Goal: Transaction & Acquisition: Purchase product/service

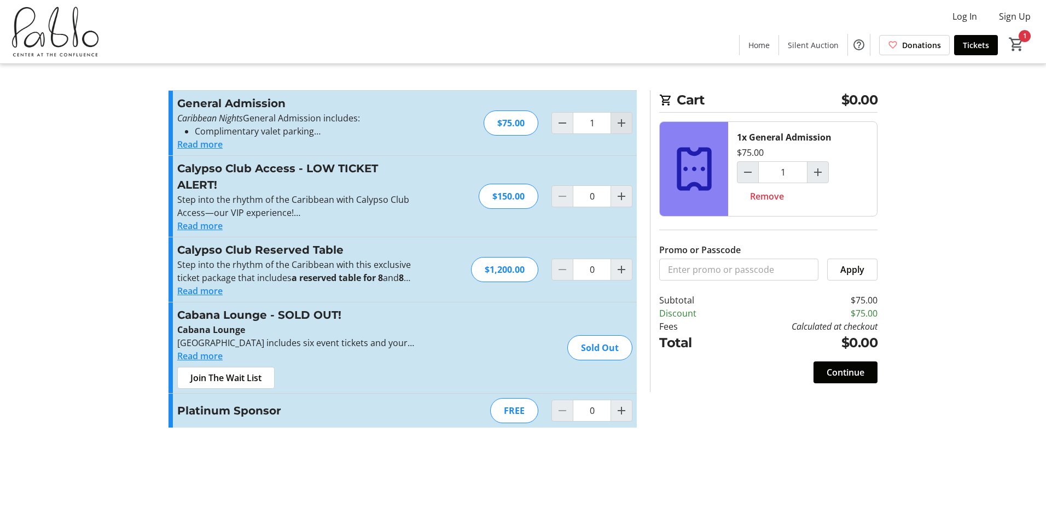
click at [624, 125] on mat-icon "Increment by one" at bounding box center [621, 123] width 13 height 13
type input "5"
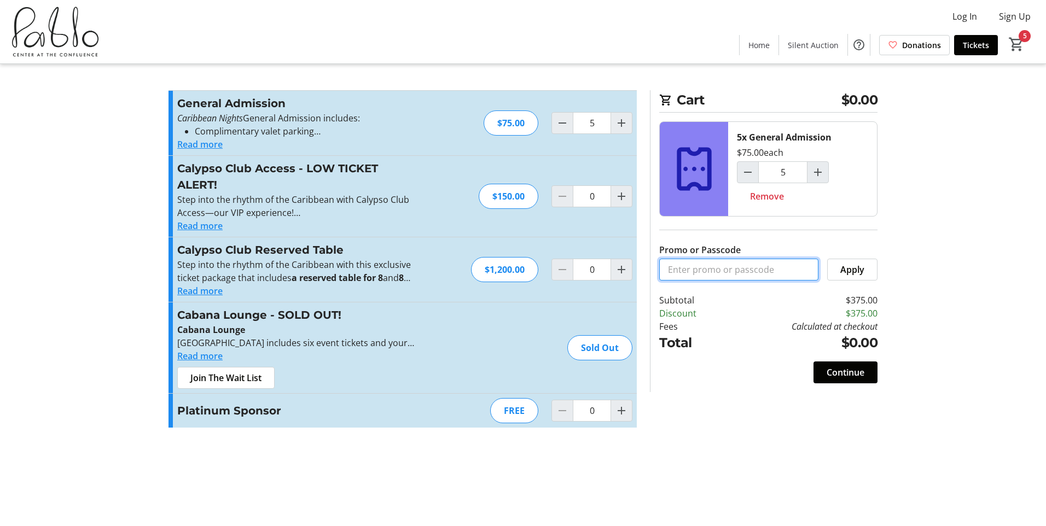
click at [710, 271] on input "Promo or Passcode" at bounding box center [738, 270] width 159 height 22
click at [744, 171] on mat-icon "Decrement by one" at bounding box center [747, 172] width 13 height 13
type input "4"
click at [828, 371] on span "Continue" at bounding box center [845, 372] width 38 height 13
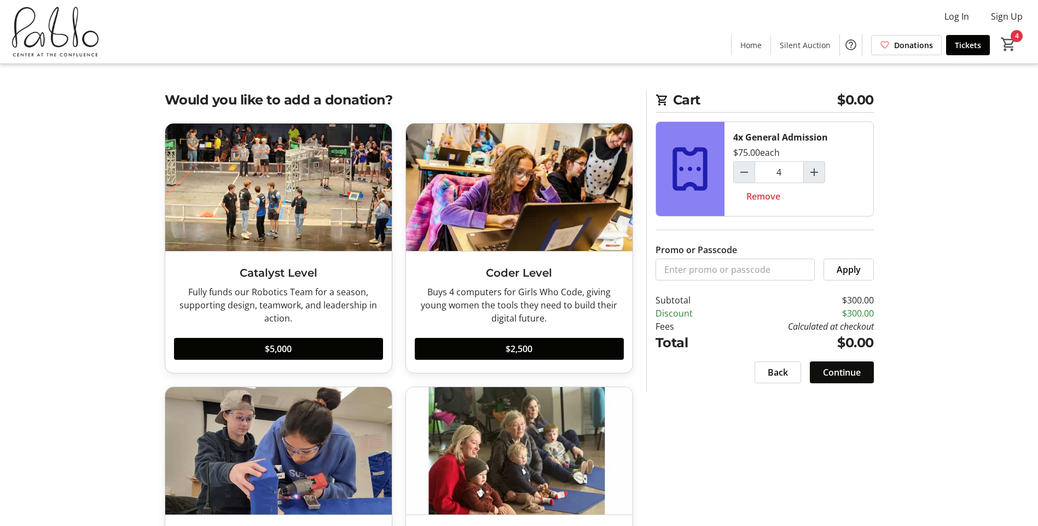
click at [855, 375] on span "Continue" at bounding box center [842, 372] width 38 height 13
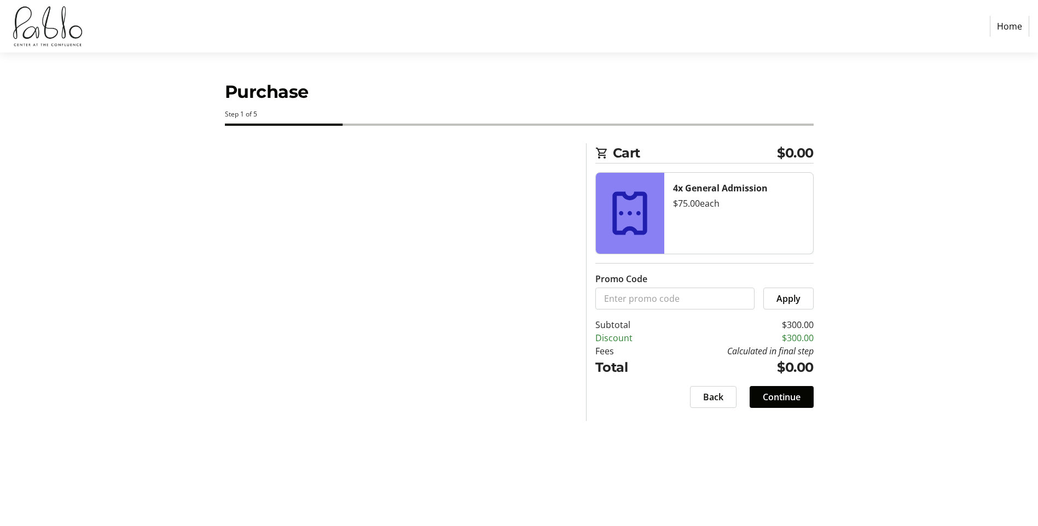
select select
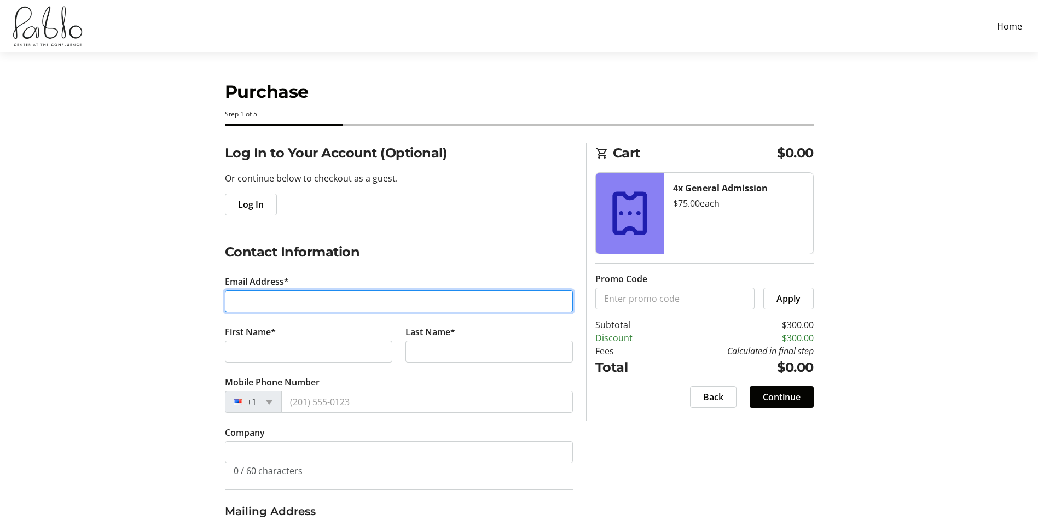
click at [239, 302] on input "Email Address*" at bounding box center [399, 301] width 348 height 22
type input "[EMAIL_ADDRESS][DOMAIN_NAME]"
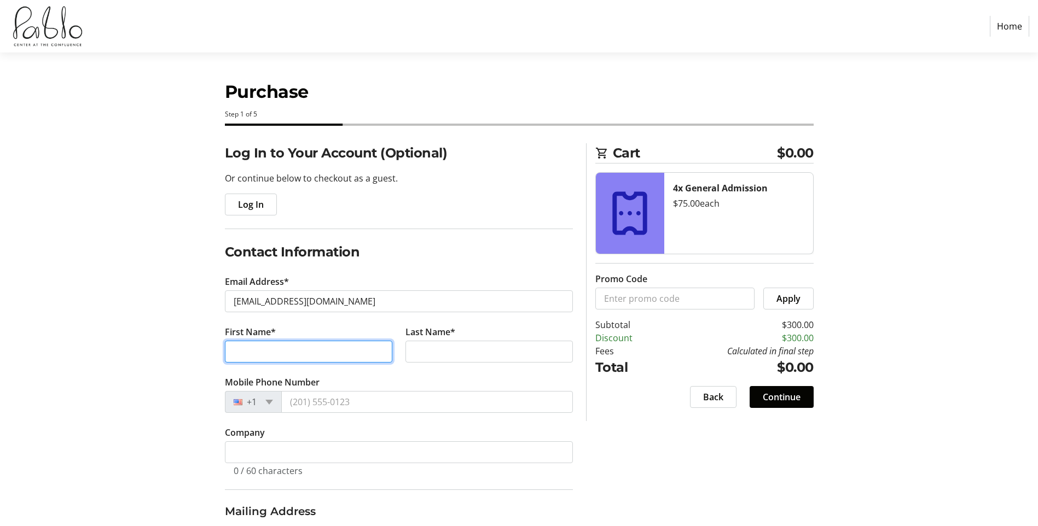
type input "Bryce"
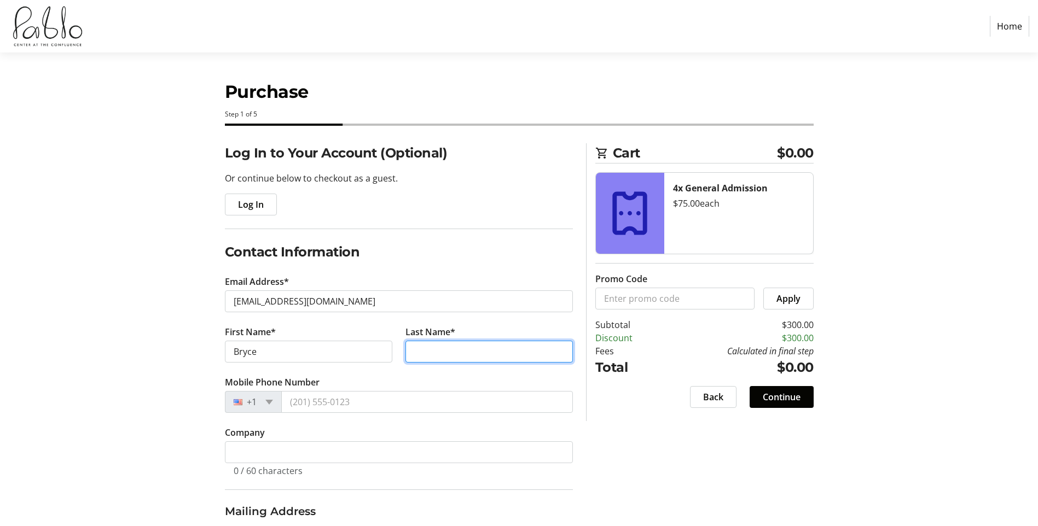
type input "[PERSON_NAME]"
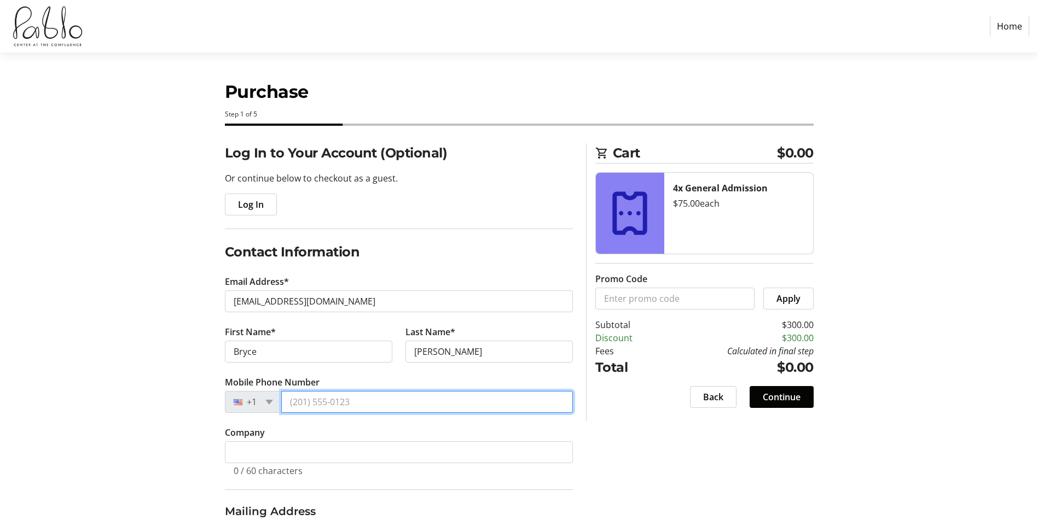
type input "[PHONE_NUMBER]"
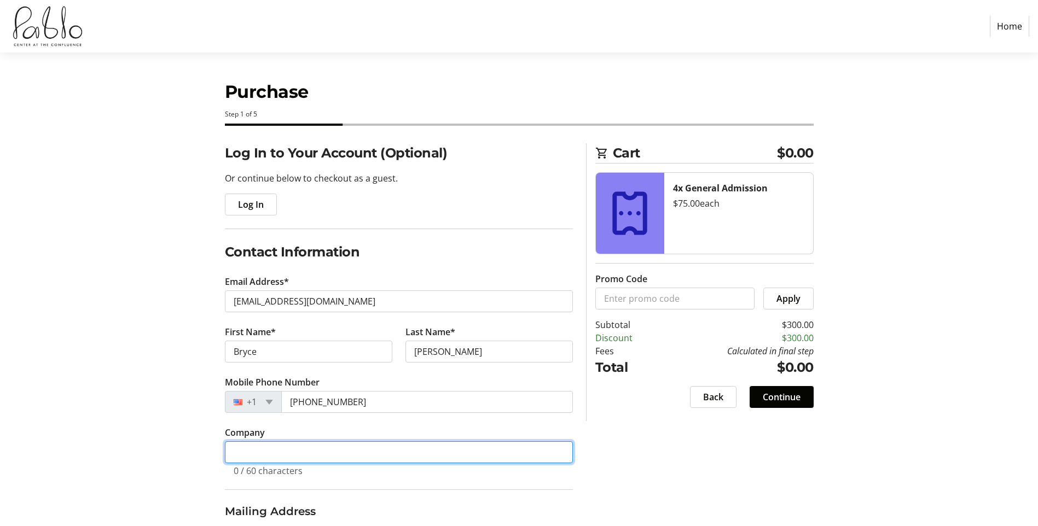
type input "[PERSON_NAME] Companies"
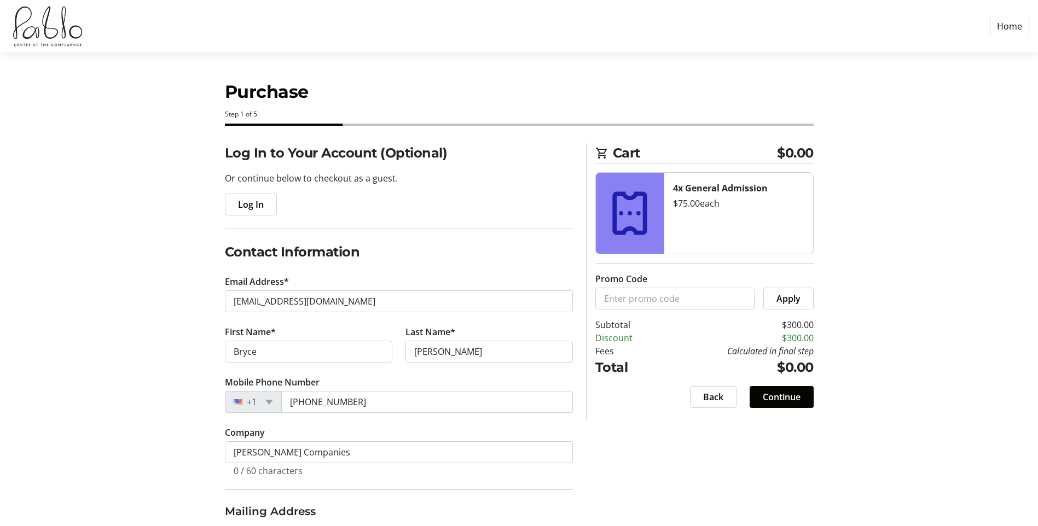
select select "US"
click at [141, 323] on section "Purchase Step 1 of 5 Cart $0.00 4x General Admission $75.00 each Promo Code App…" at bounding box center [519, 384] width 1038 height 663
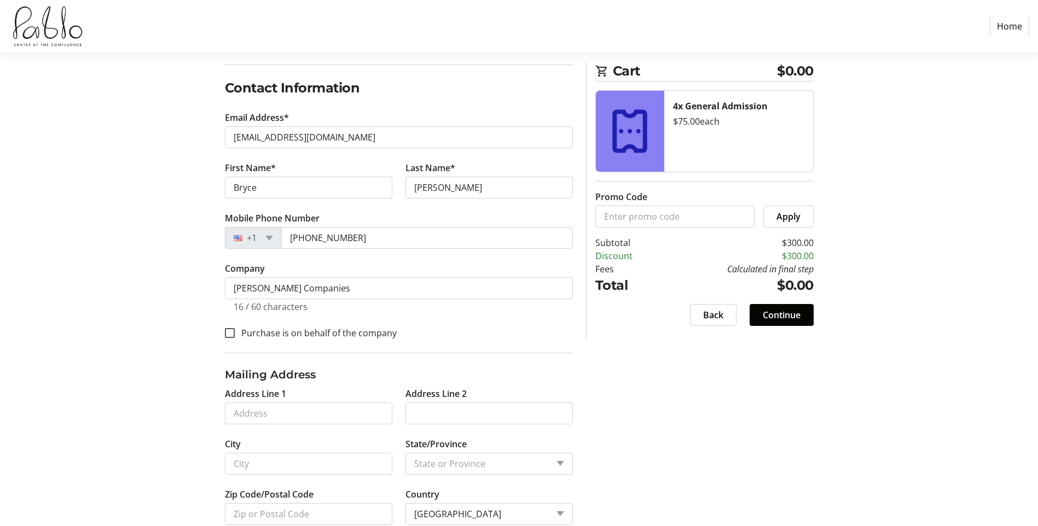
scroll to position [189, 0]
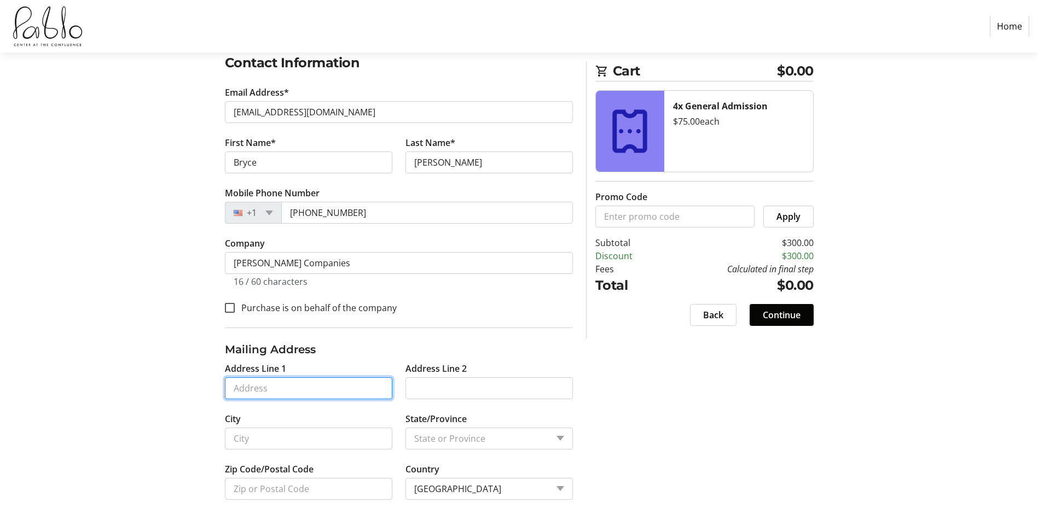
click at [254, 393] on input "Address Line 1" at bounding box center [308, 388] width 167 height 22
paste input "[STREET_ADDRESS]"
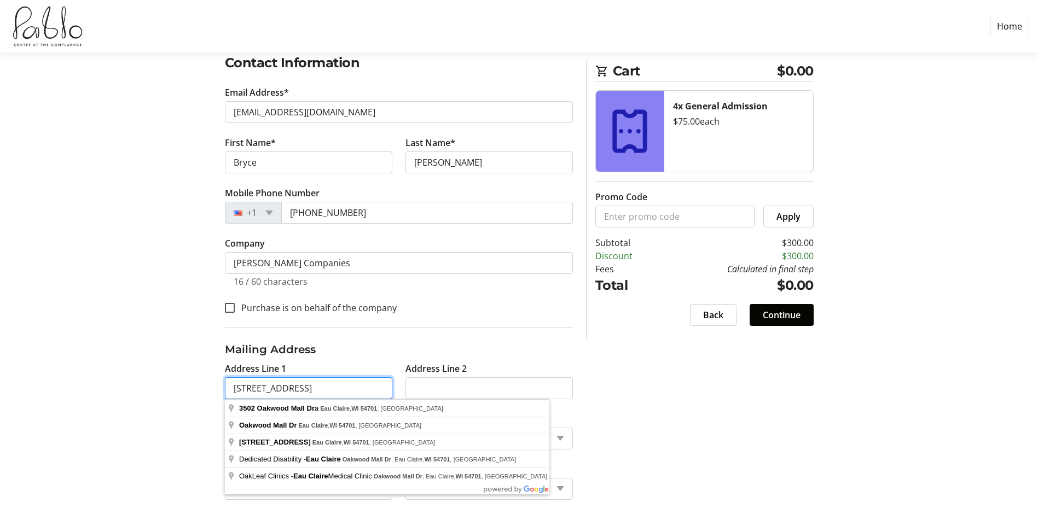
drag, startPoint x: 295, startPoint y: 388, endPoint x: 482, endPoint y: 369, distance: 187.5
click at [482, 369] on div "Address Line 1 [STREET_ADDRESS] Address Line 2 City State/Province State or Pro…" at bounding box center [398, 437] width 361 height 151
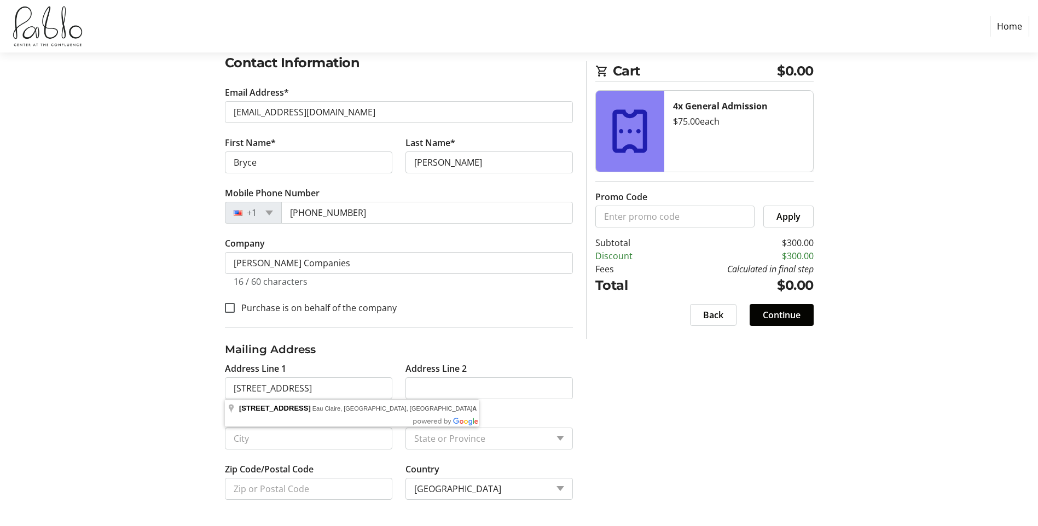
click at [114, 432] on section "Purchase Step 1 of 5 Cart $0.00 4x General Admission $75.00 each Promo Code App…" at bounding box center [519, 194] width 1038 height 663
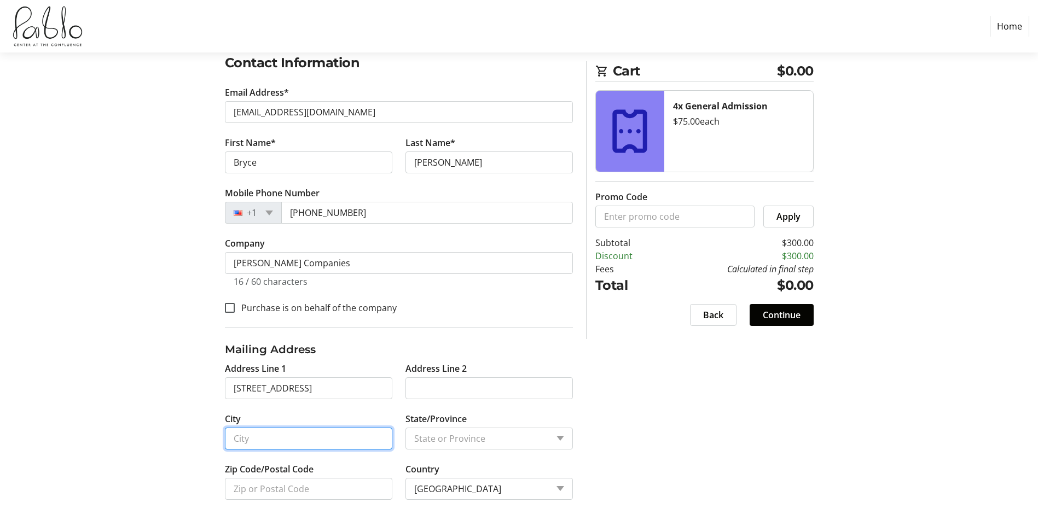
click at [273, 433] on input "City" at bounding box center [308, 439] width 167 height 22
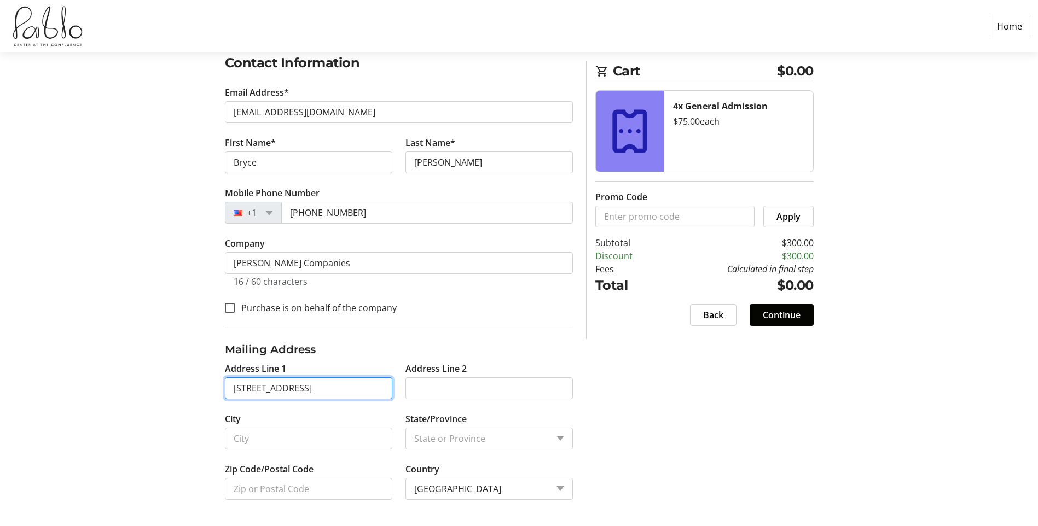
click at [357, 389] on input "[STREET_ADDRESS]" at bounding box center [308, 388] width 167 height 22
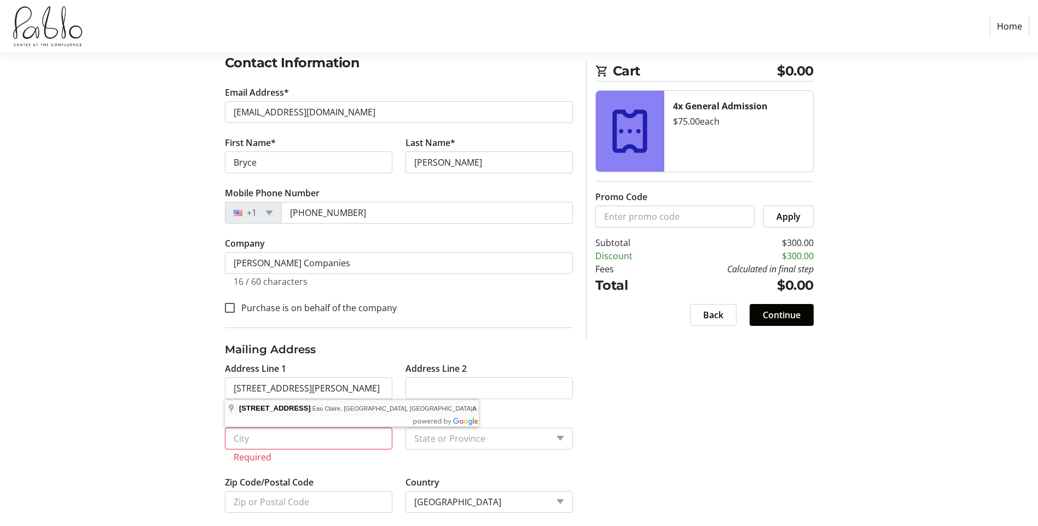
type input "[STREET_ADDRESS]"
type input "Eau Claire"
select select "WI"
type input "54701"
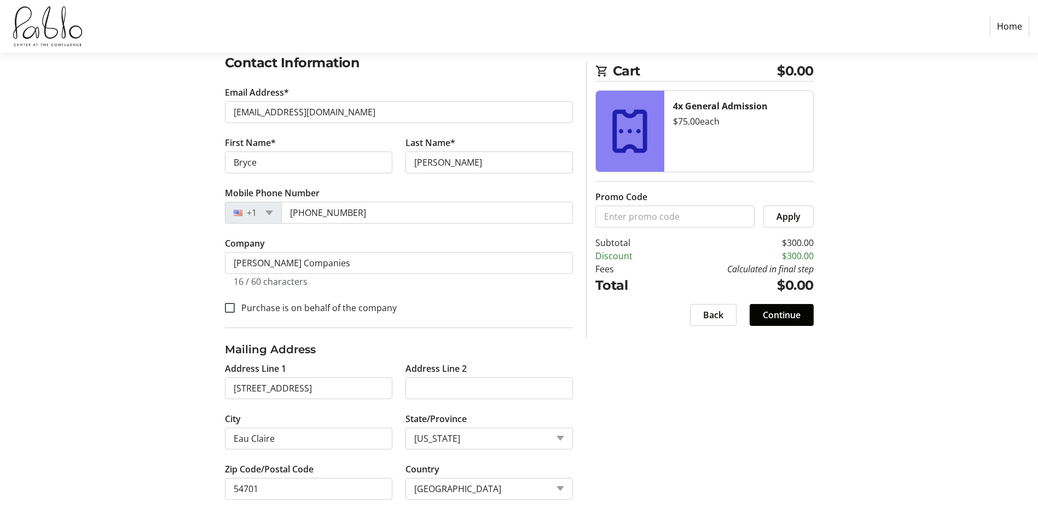
click at [115, 354] on section "Purchase Step 1 of 5 Cart $0.00 4x General Admission $75.00 each Promo Code App…" at bounding box center [519, 194] width 1038 height 663
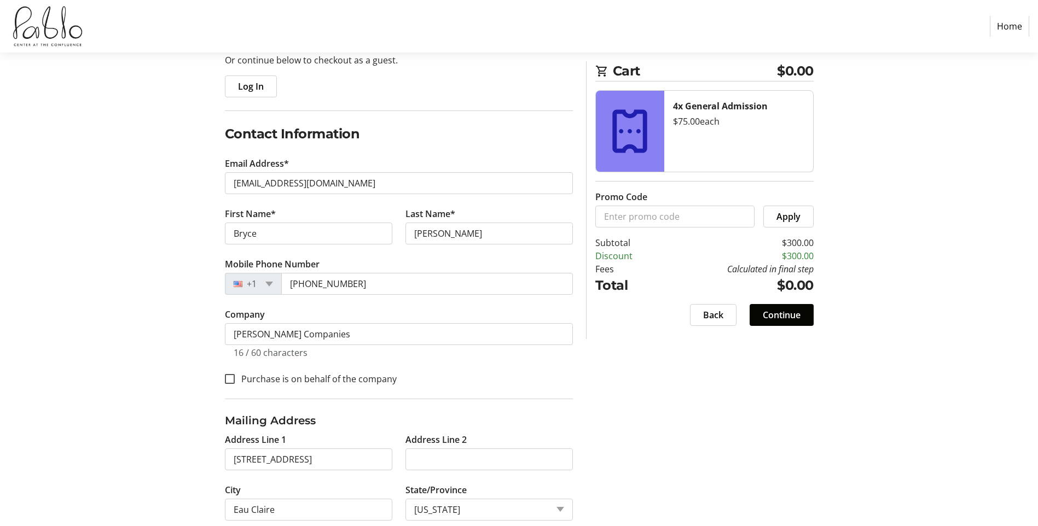
scroll to position [189, 0]
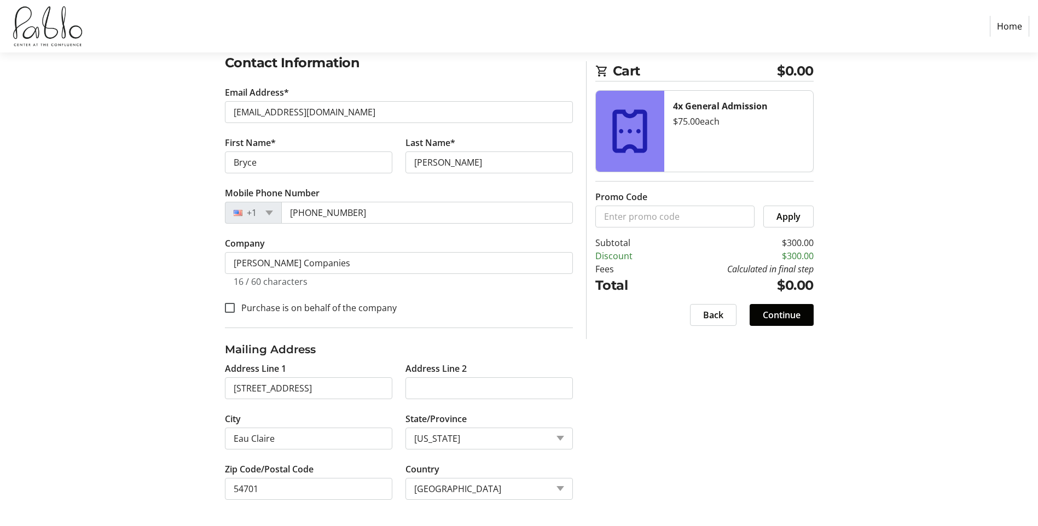
click at [654, 408] on div "Log In to Your Account (Optional) Or continue below to checkout as a guest. Log…" at bounding box center [519, 240] width 722 height 572
drag, startPoint x: 362, startPoint y: 109, endPoint x: 0, endPoint y: 103, distance: 362.1
click at [1, 103] on section "Purchase Step 1 of 5 Cart $0.00 4x General Admission $75.00 each Promo Code App…" at bounding box center [519, 194] width 1038 height 663
paste input "email"
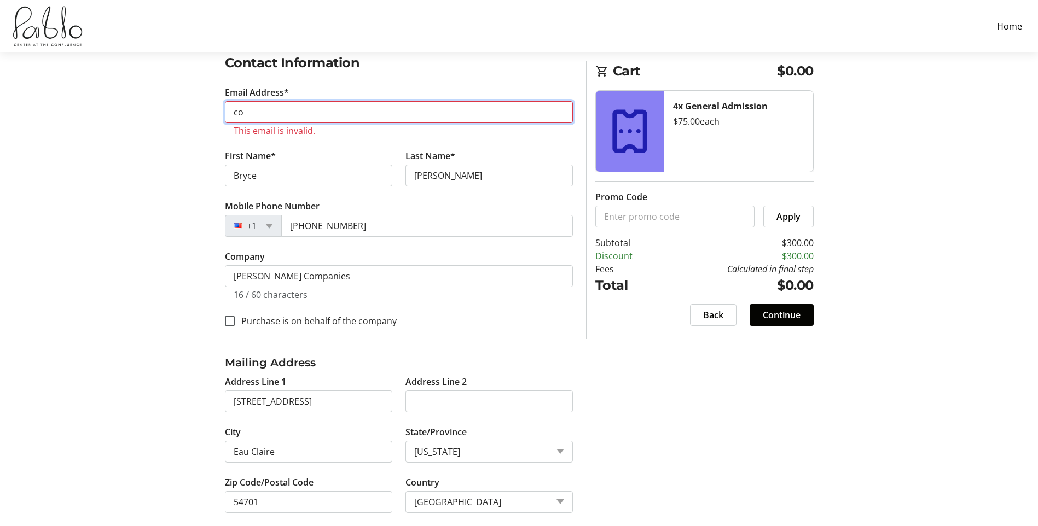
type input "c"
click at [329, 106] on input "Email Address*" at bounding box center [399, 112] width 348 height 22
paste input "[EMAIL_ADDRESS][DOMAIN_NAME]"
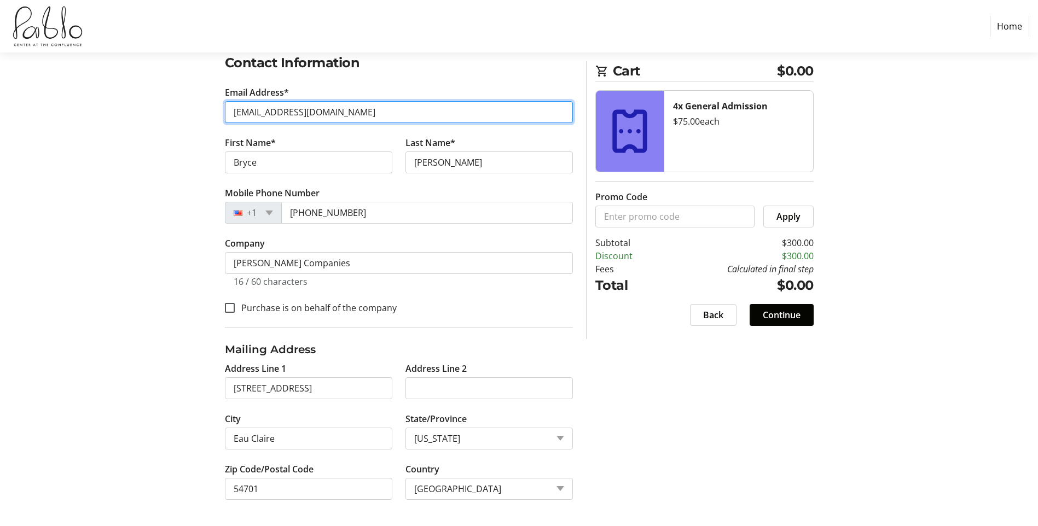
type input "[EMAIL_ADDRESS][DOMAIN_NAME]"
drag, startPoint x: 156, startPoint y: 176, endPoint x: 174, endPoint y: 172, distance: 18.5
click at [156, 176] on section "Purchase Step 1 of 5 Cart $0.00 4x General Admission $75.00 each Promo Code App…" at bounding box center [519, 194] width 1038 height 663
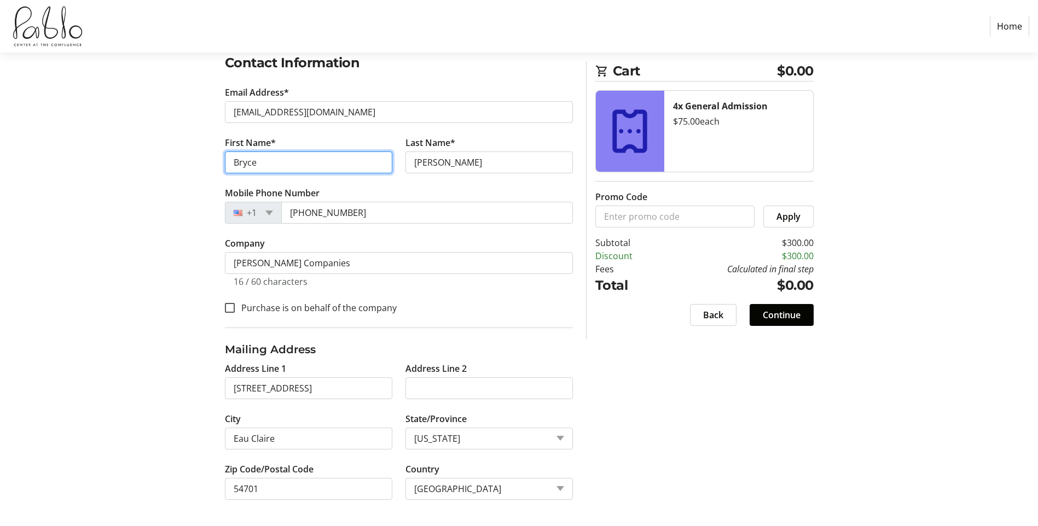
drag, startPoint x: 269, startPoint y: 165, endPoint x: 0, endPoint y: 110, distance: 274.2
click at [0, 110] on html "Home Purchase Step 1 of 5 Cart $0.00 4x General Admission $75.00 each Promo Cod…" at bounding box center [519, 168] width 1038 height 715
type input "[PERSON_NAME]"
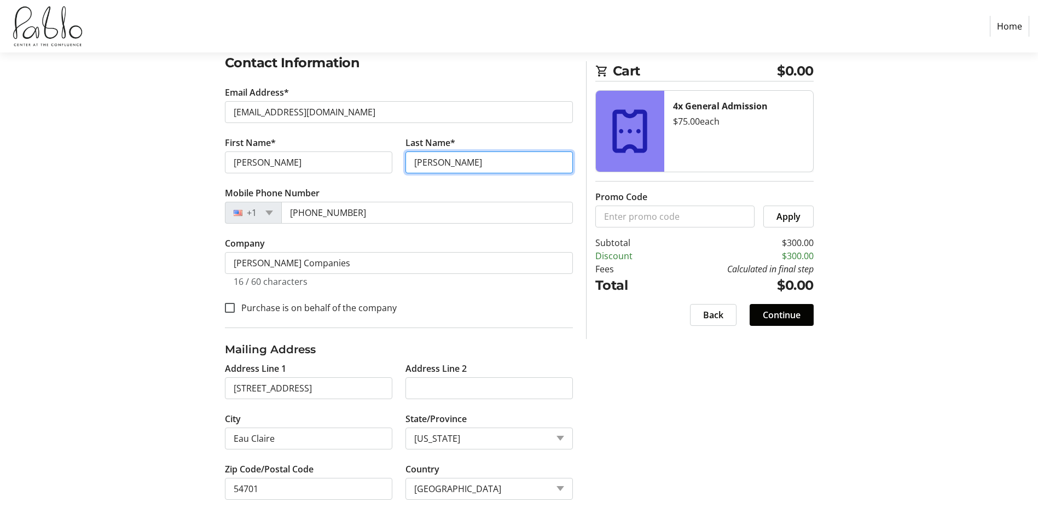
drag, startPoint x: 451, startPoint y: 161, endPoint x: 314, endPoint y: 148, distance: 137.4
click at [316, 148] on div "First Name* [PERSON_NAME] Last Name* [PERSON_NAME]" at bounding box center [398, 161] width 361 height 50
click at [425, 161] on input "[PERSON_NAME]" at bounding box center [488, 163] width 167 height 22
type input "[PERSON_NAME]"
click at [72, 162] on section "Purchase Step 1 of 5 Cart $0.00 4x General Admission $75.00 each Promo Code App…" at bounding box center [519, 194] width 1038 height 663
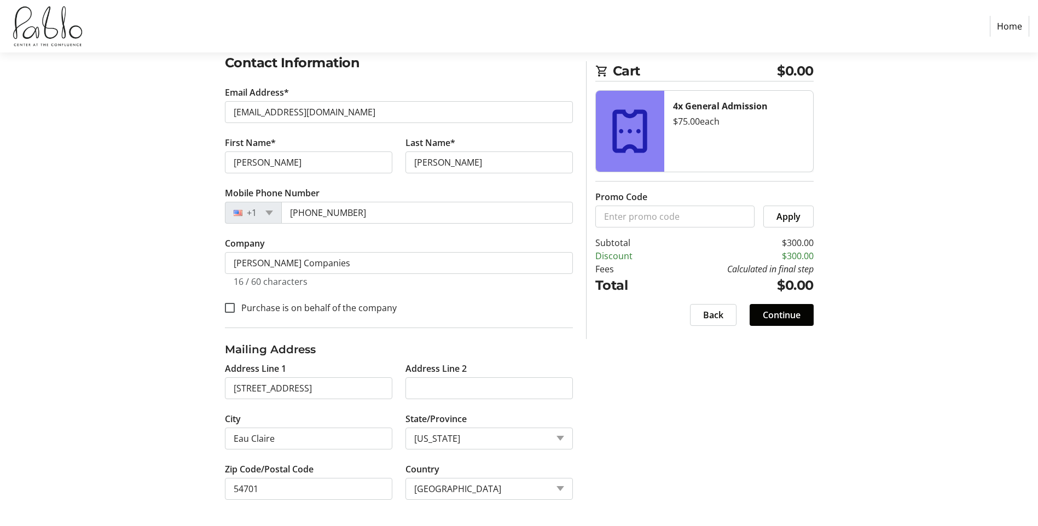
click at [124, 259] on section "Purchase Step 1 of 5 Cart $0.00 4x General Admission $75.00 each Promo Code App…" at bounding box center [519, 194] width 1038 height 663
click at [779, 317] on span "Continue" at bounding box center [781, 314] width 38 height 13
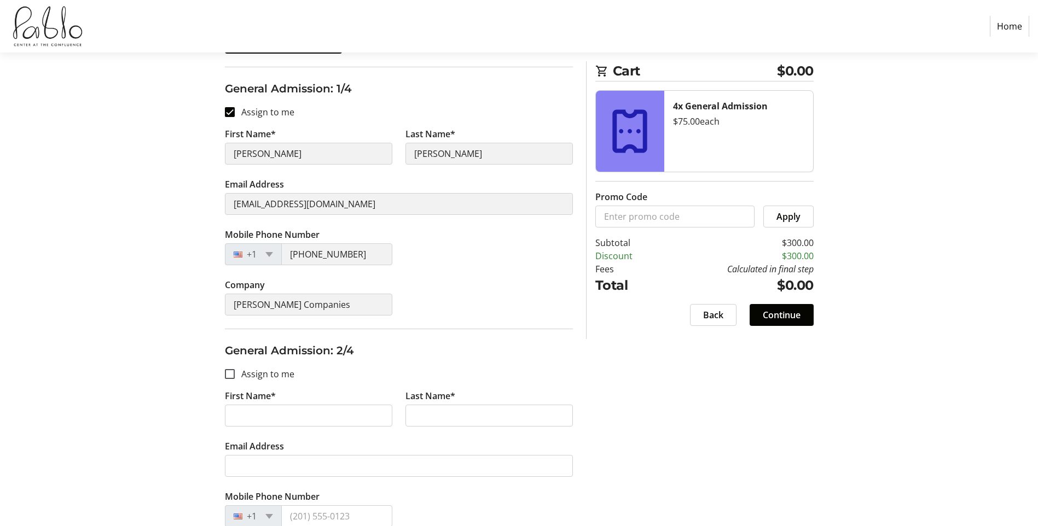
scroll to position [273, 0]
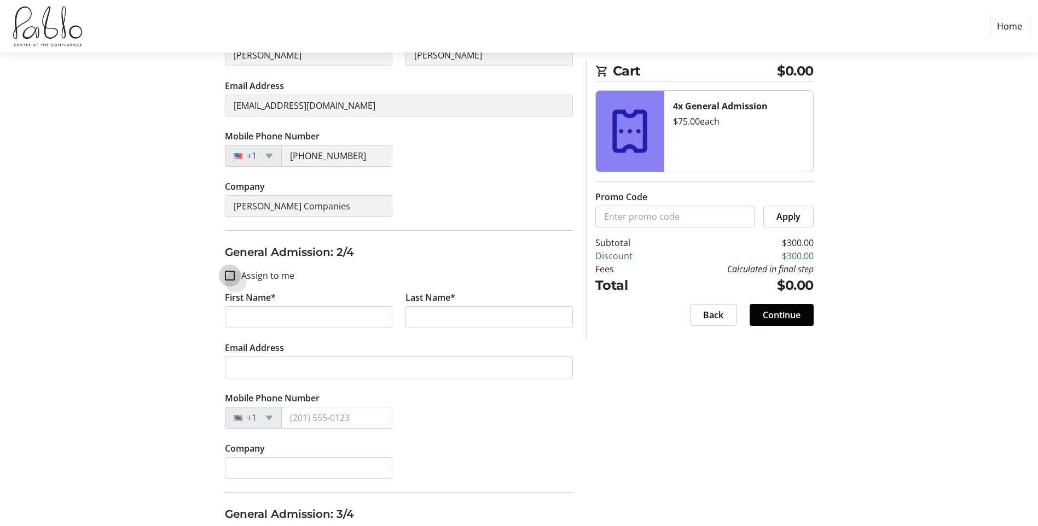
click at [230, 275] on input "Assign to me" at bounding box center [230, 276] width 10 height 10
checkbox input "true"
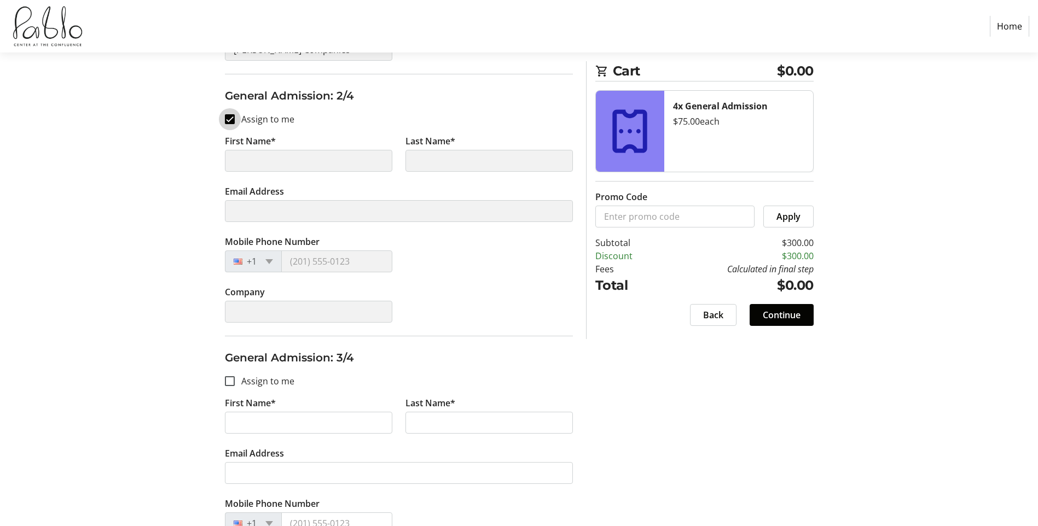
scroll to position [602, 0]
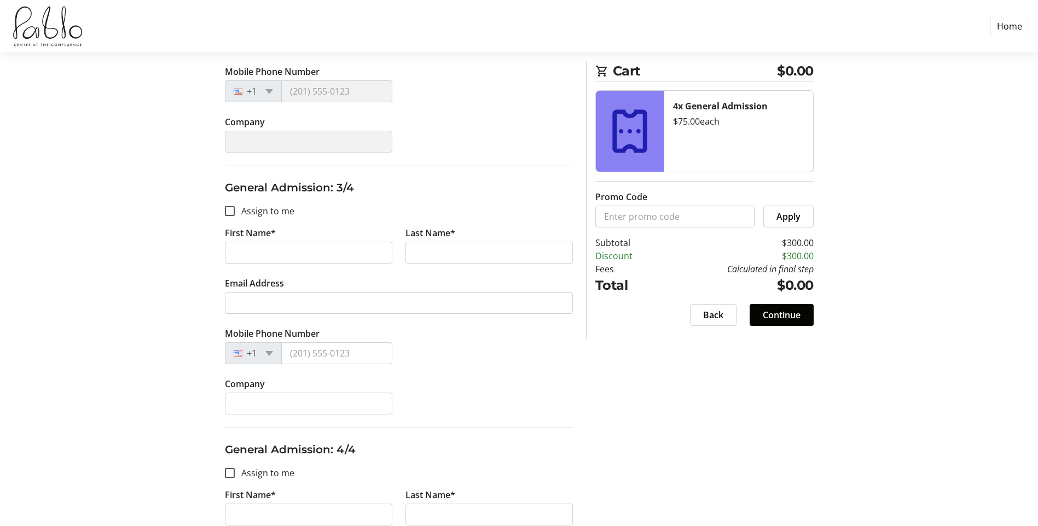
type input "[PERSON_NAME]"
type input "[EMAIL_ADDRESS][DOMAIN_NAME]"
type input "[PHONE_NUMBER]"
type input "[PERSON_NAME] Companies"
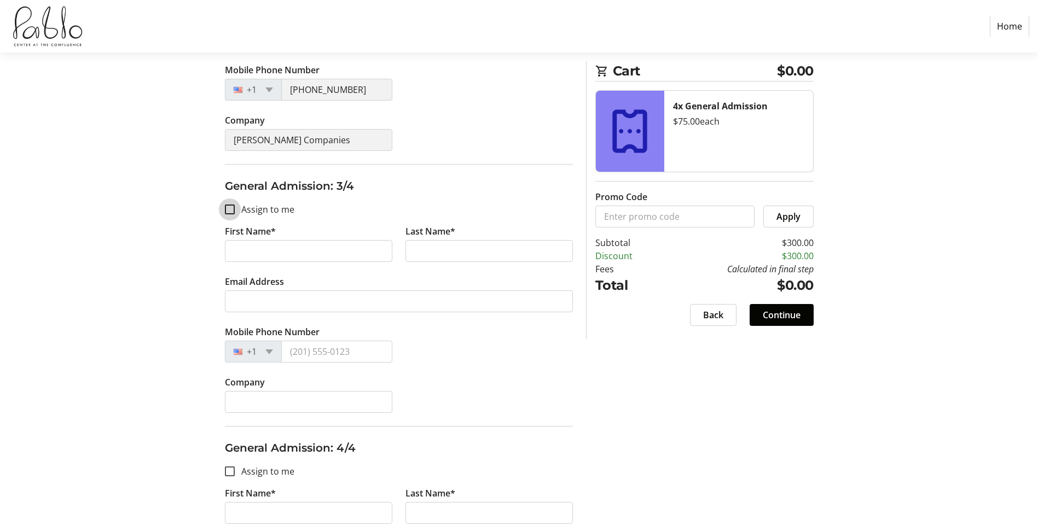
click at [227, 207] on input "Assign to me" at bounding box center [230, 210] width 10 height 10
checkbox input "true"
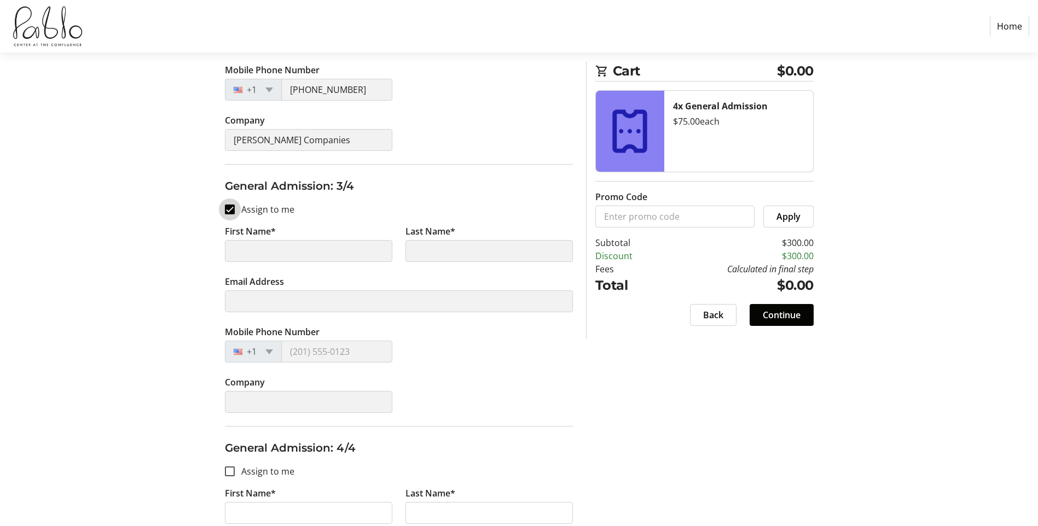
scroll to position [764, 0]
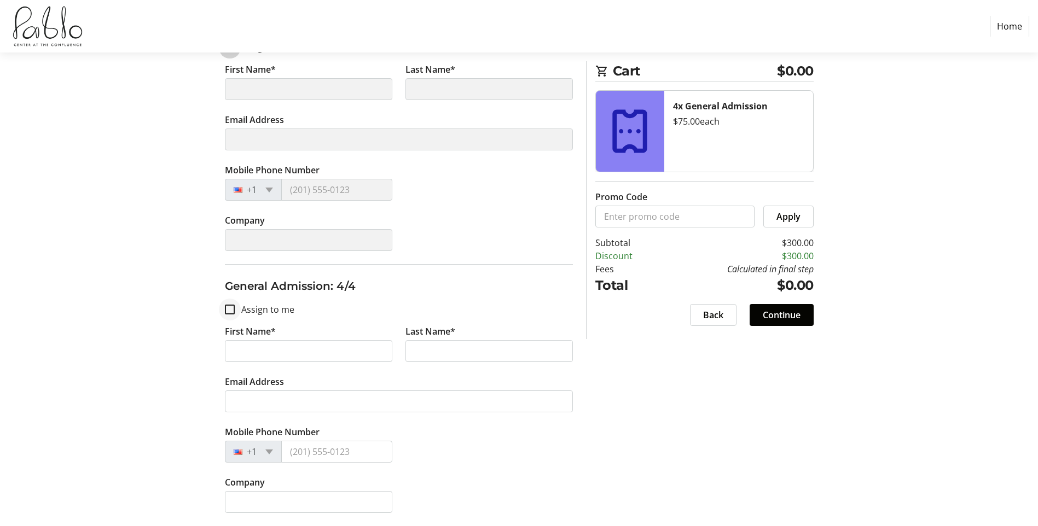
type input "[PERSON_NAME]"
type input "[EMAIL_ADDRESS][DOMAIN_NAME]"
type input "[PHONE_NUMBER]"
type input "[PERSON_NAME] Companies"
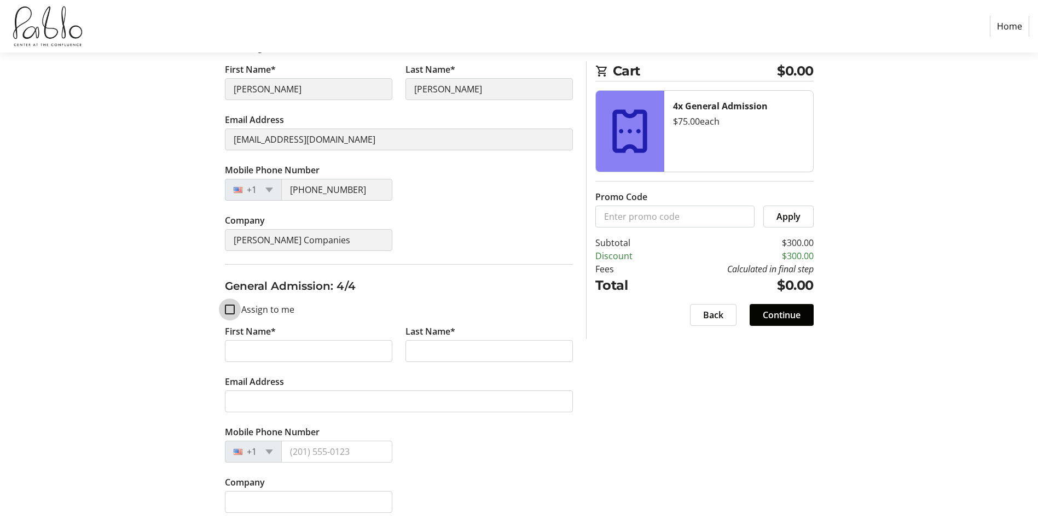
click at [229, 310] on input "Assign to me" at bounding box center [230, 310] width 10 height 10
checkbox input "true"
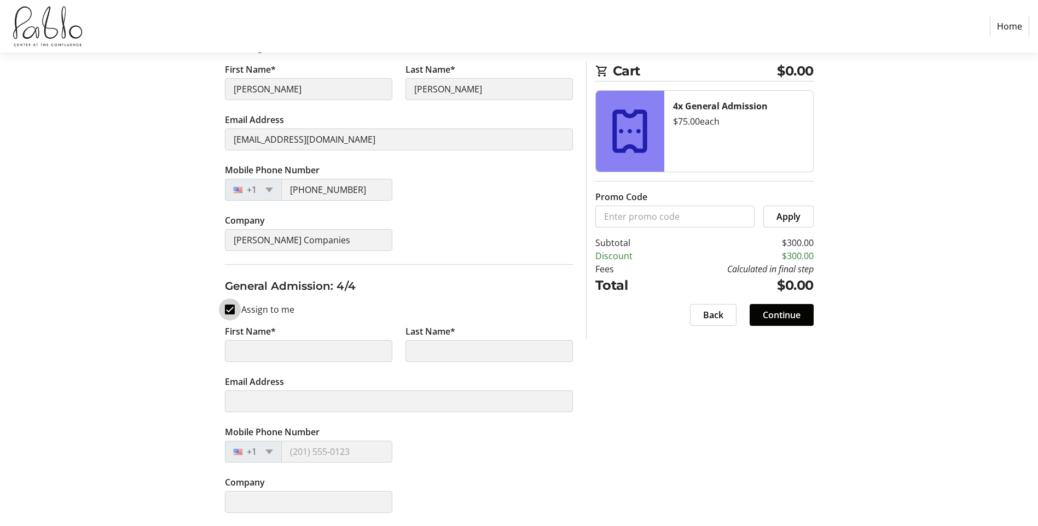
type input "[PERSON_NAME]"
type input "[EMAIL_ADDRESS][DOMAIN_NAME]"
type input "[PHONE_NUMBER]"
type input "[PERSON_NAME] Companies"
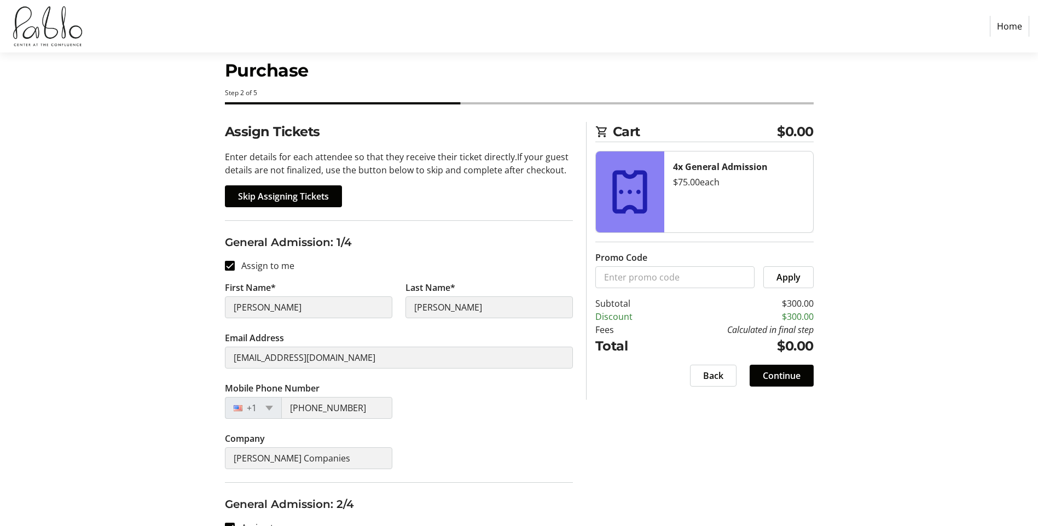
scroll to position [0, 0]
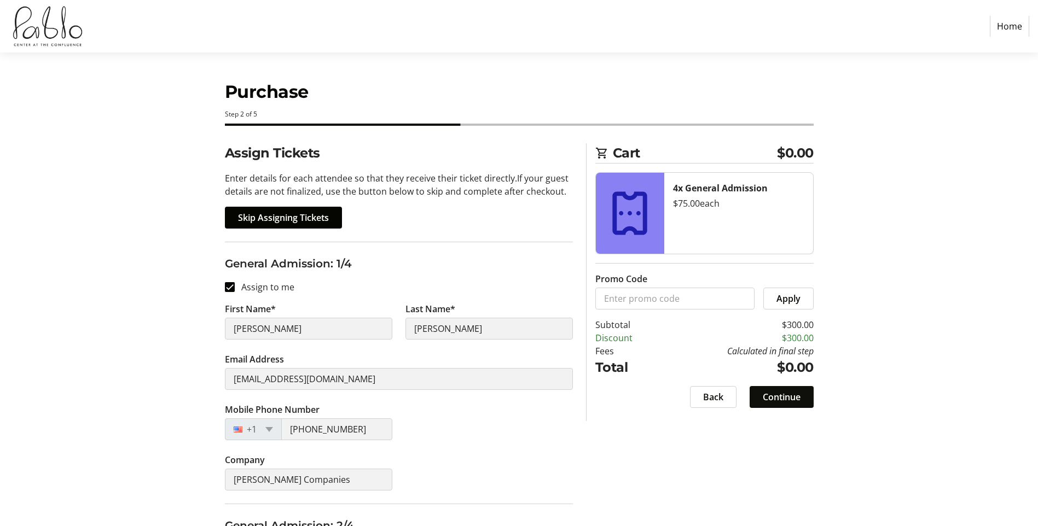
click at [790, 403] on span "Continue" at bounding box center [781, 397] width 38 height 13
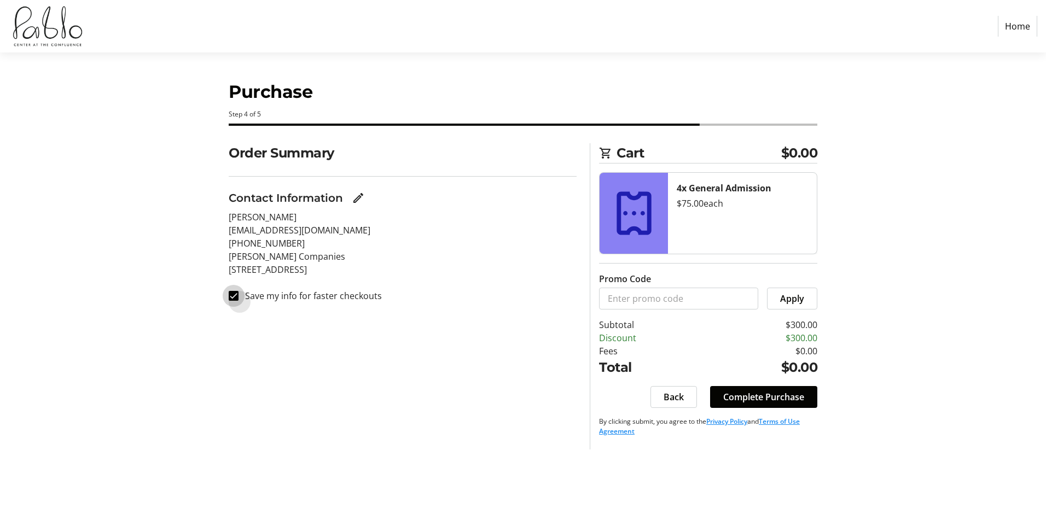
click at [230, 298] on input "Save my info for faster checkouts" at bounding box center [234, 296] width 10 height 10
checkbox input "false"
click at [783, 395] on span "Complete Purchase" at bounding box center [763, 397] width 81 height 13
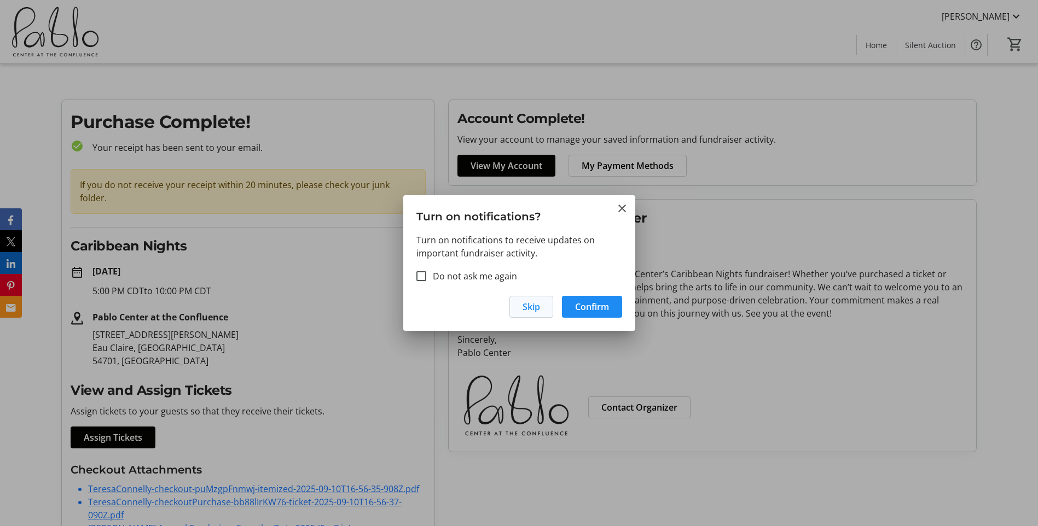
click at [535, 303] on span "Skip" at bounding box center [531, 306] width 18 height 13
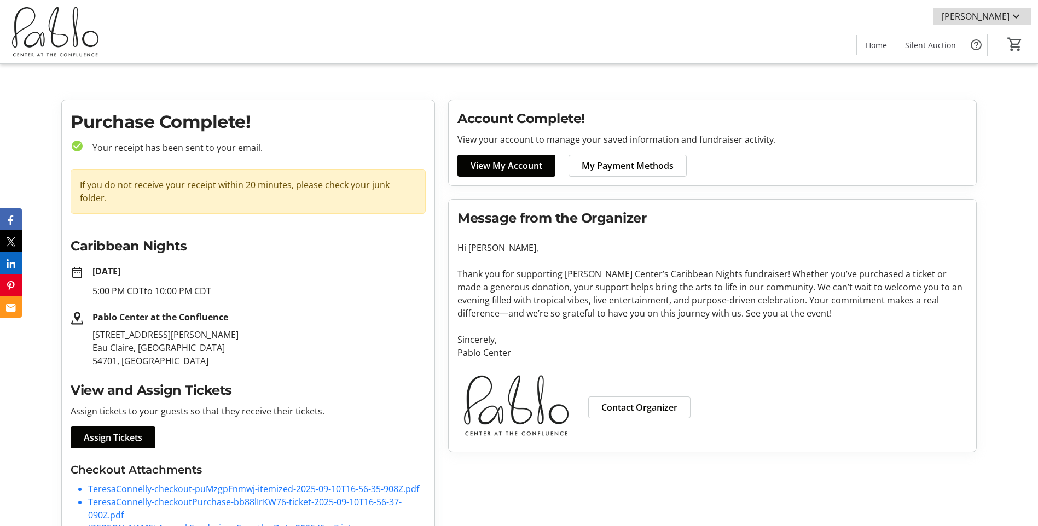
click at [1011, 17] on mat-icon at bounding box center [1015, 16] width 13 height 13
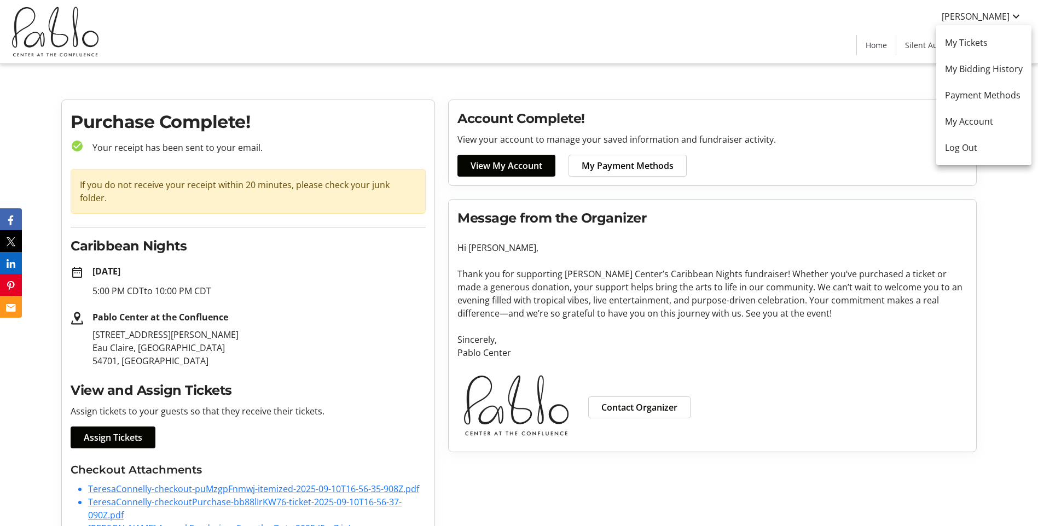
click at [1011, 15] on div at bounding box center [519, 263] width 1038 height 526
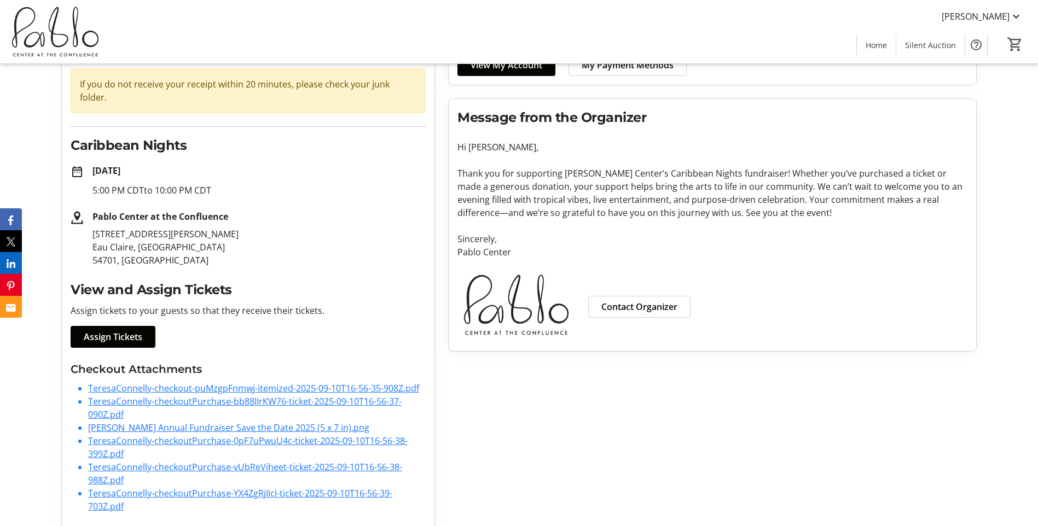
scroll to position [101, 0]
click at [405, 382] on link "TeresaConnelly-checkout-puMzgpFnmwj-itemized-2025-09-10T16-56-35-908Z.pdf" at bounding box center [253, 388] width 331 height 12
click at [155, 487] on link "TeresaConnelly-checkoutPurchase-YX4ZgRjIIcJ-ticket-2025-09-10T16-56-39-703Z.pdf" at bounding box center [240, 499] width 304 height 25
click at [115, 462] on link "TeresaConnelly-checkoutPurchase-vUbReViheet-ticket-2025-09-10T16-56-38-988Z.pdf" at bounding box center [245, 473] width 314 height 25
click at [106, 435] on link "TeresaConnelly-checkoutPurchase-0pF7uPwuU4c-ticket-2025-09-10T16-56-38-399Z.pdf" at bounding box center [247, 446] width 319 height 25
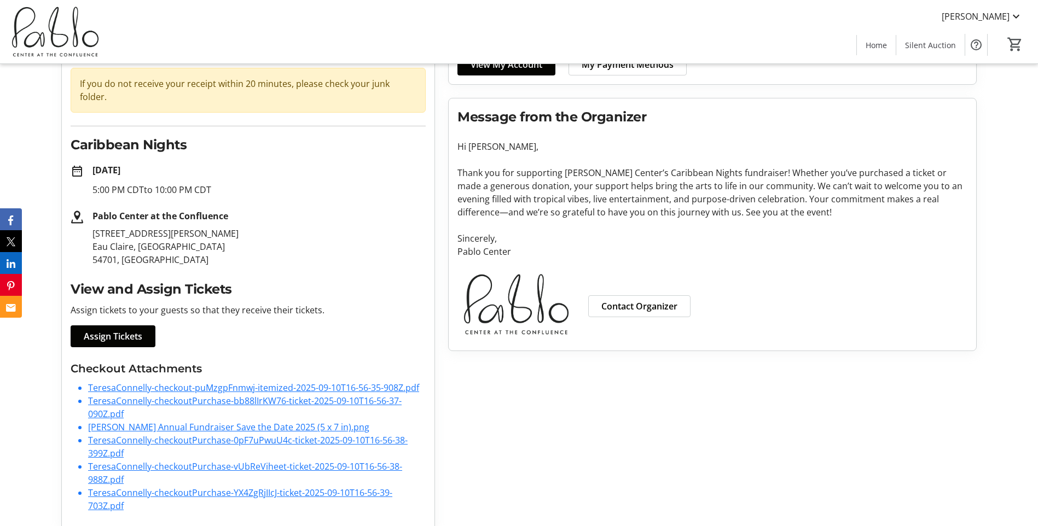
click at [154, 395] on link "TeresaConnelly-checkoutPurchase-bb88lIrKW76-ticket-2025-09-10T16-56-37-090Z.pdf" at bounding box center [244, 407] width 313 height 25
